Goal: Navigation & Orientation: Find specific page/section

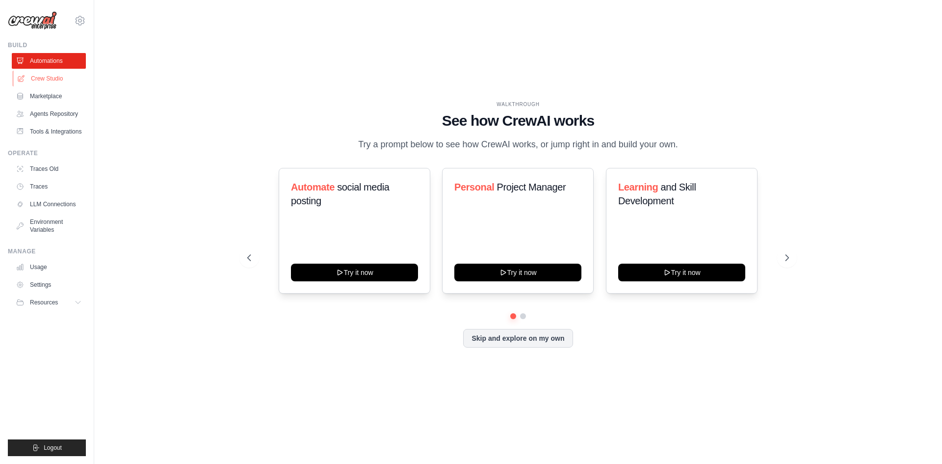
click at [49, 79] on link "Crew Studio" at bounding box center [50, 79] width 74 height 16
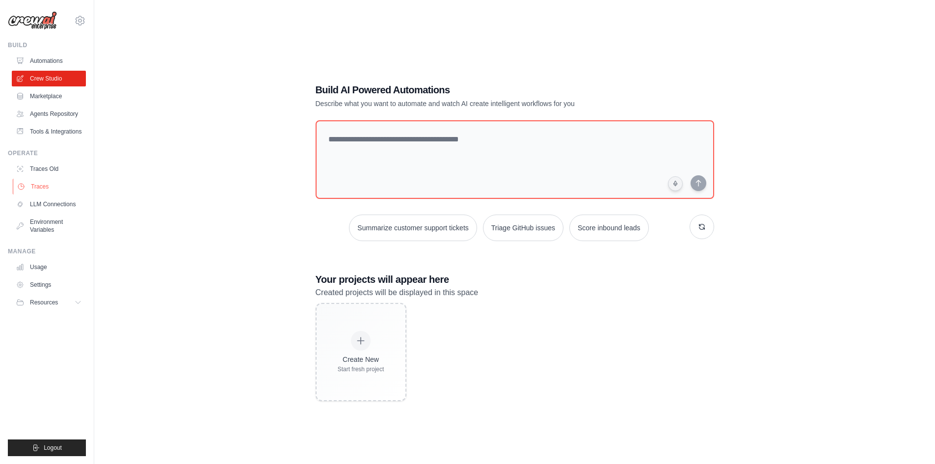
click at [43, 187] on link "Traces" at bounding box center [50, 187] width 74 height 16
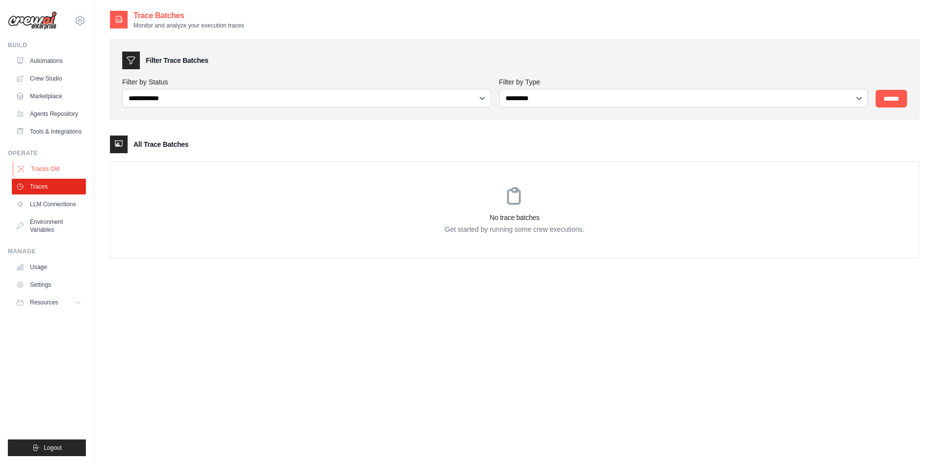
click at [44, 168] on link "Traces Old" at bounding box center [50, 169] width 74 height 16
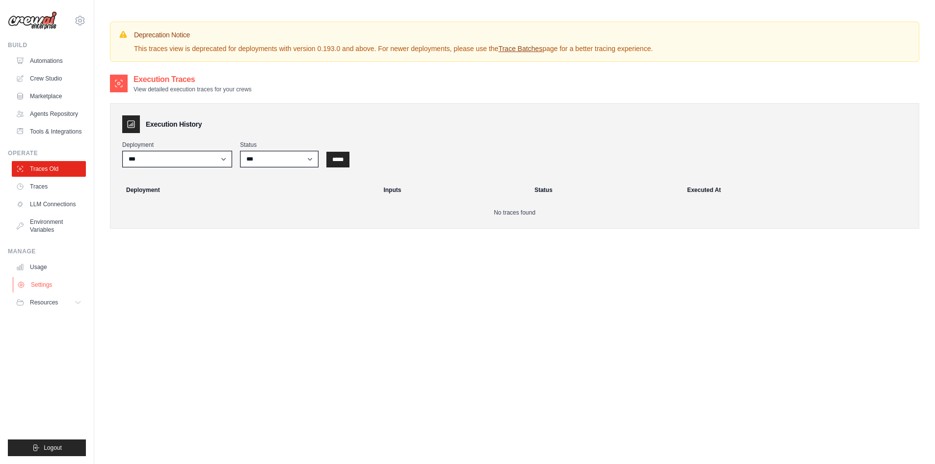
click at [42, 280] on link "Settings" at bounding box center [50, 285] width 74 height 16
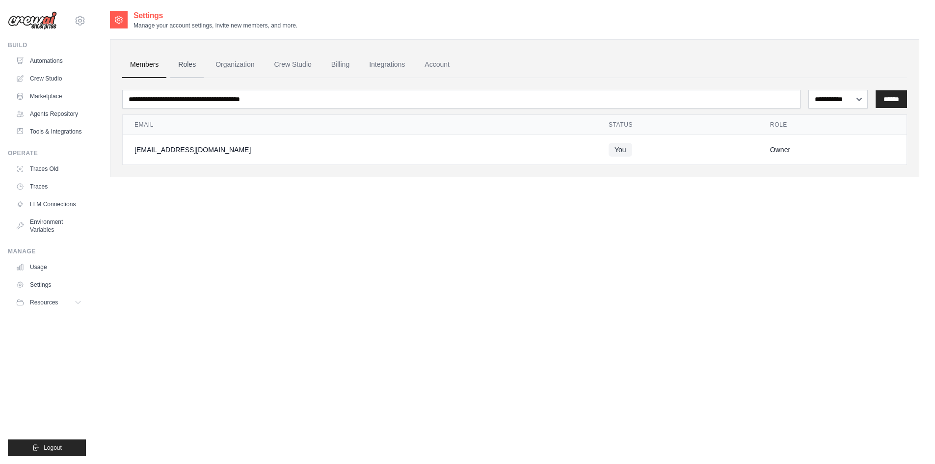
click at [197, 68] on link "Roles" at bounding box center [186, 65] width 33 height 26
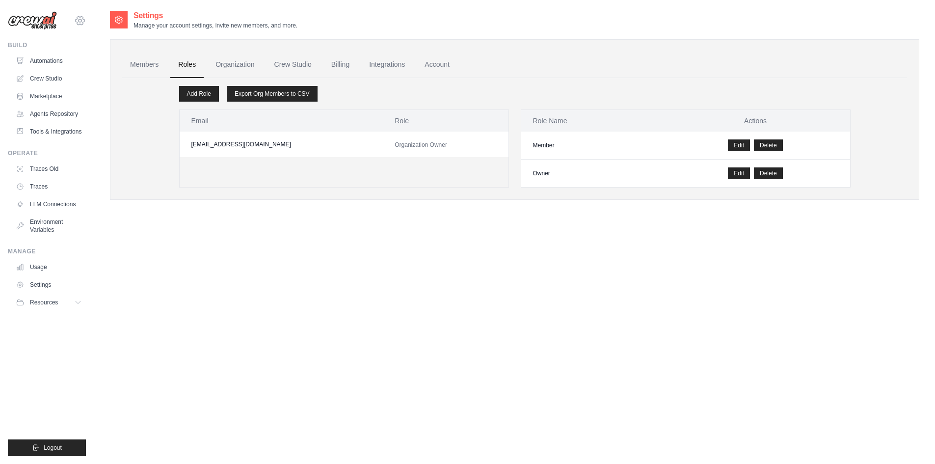
click at [82, 14] on div "dcloudsolutions@gmail.com Settings" at bounding box center [47, 15] width 78 height 31
click at [80, 23] on icon at bounding box center [80, 21] width 12 height 12
drag, startPoint x: 322, startPoint y: 244, endPoint x: 154, endPoint y: 161, distance: 187.6
click at [319, 242] on div "Settings Manage your account settings, invite new members, and more. Members Ro…" at bounding box center [514, 242] width 809 height 464
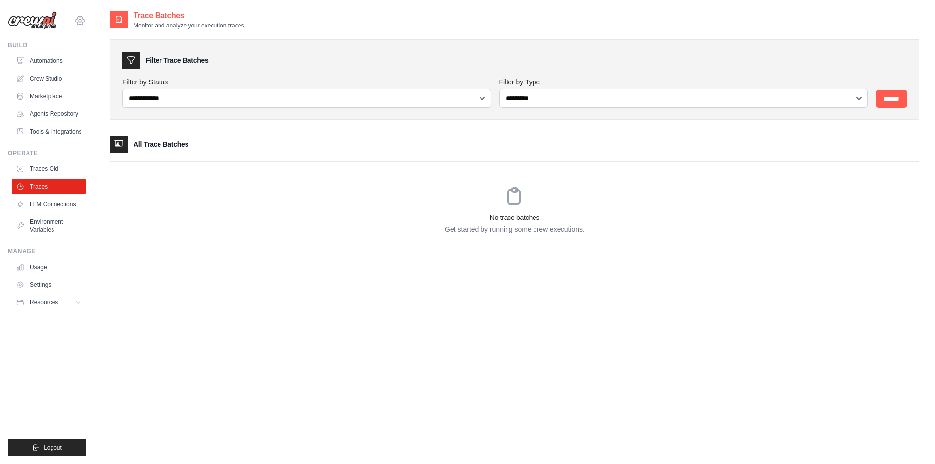
click at [79, 25] on icon at bounding box center [80, 20] width 9 height 8
click at [105, 61] on span "Settings" at bounding box center [122, 61] width 78 height 10
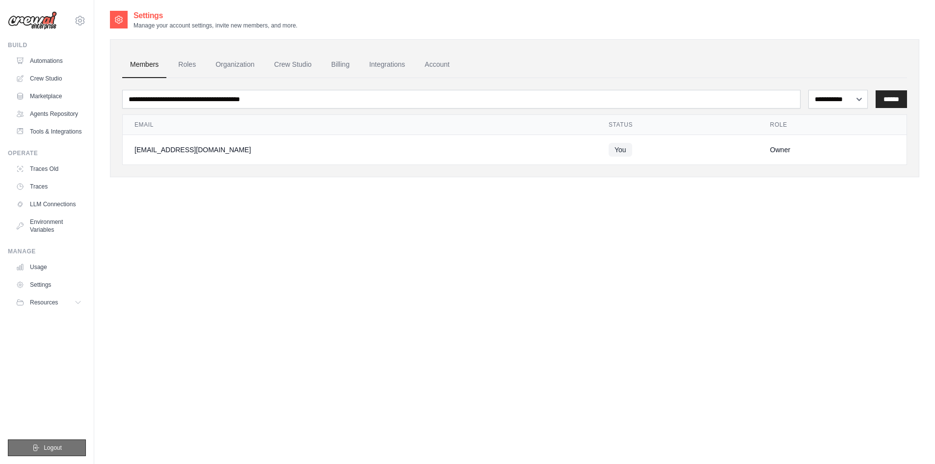
click at [45, 451] on button "Logout" at bounding box center [47, 447] width 78 height 17
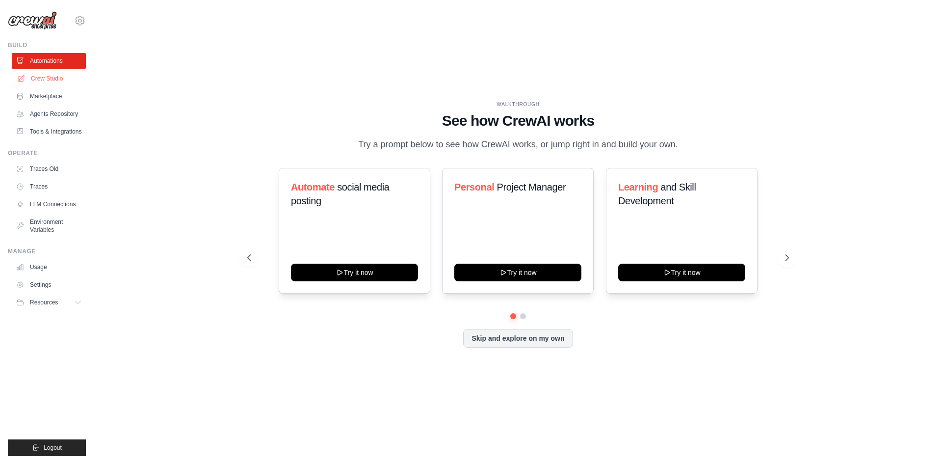
click at [50, 79] on link "Crew Studio" at bounding box center [50, 79] width 74 height 16
